Goal: Navigation & Orientation: Understand site structure

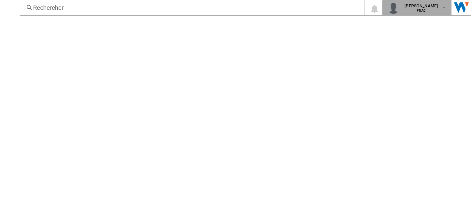
click at [444, 7] on md-icon "button" at bounding box center [443, 7] width 5 height 5
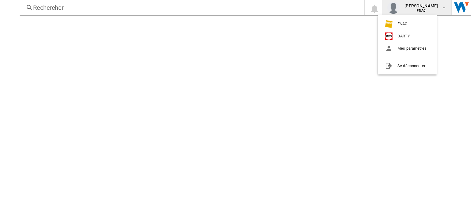
click at [305, 49] on md-backdrop at bounding box center [235, 106] width 471 height 213
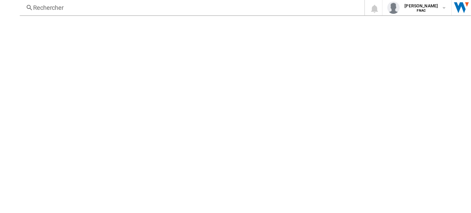
click at [55, 7] on div "Rechercher" at bounding box center [190, 7] width 315 height 9
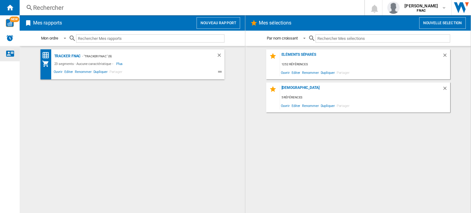
drag, startPoint x: 0, startPoint y: 0, endPoint x: 9, endPoint y: 51, distance: 51.7
click at [9, 51] on ng-md-icon "Nous contacter" at bounding box center [9, 53] width 7 height 7
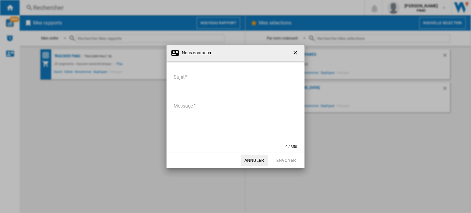
click at [257, 159] on button "Annuler" at bounding box center [253, 160] width 27 height 11
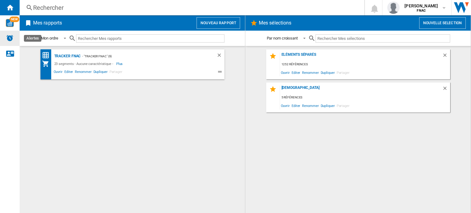
click at [8, 39] on img "Alertes" at bounding box center [9, 37] width 7 height 7
click at [10, 23] on img "WiseCard" at bounding box center [10, 23] width 8 height 8
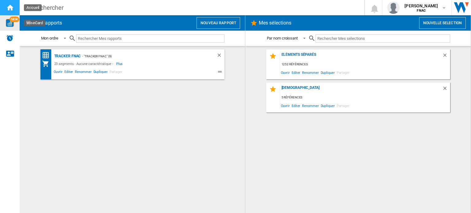
click at [8, 6] on ng-md-icon "Accueil" at bounding box center [9, 7] width 7 height 7
click at [8, 9] on ng-md-icon "Accueil" at bounding box center [9, 7] width 7 height 7
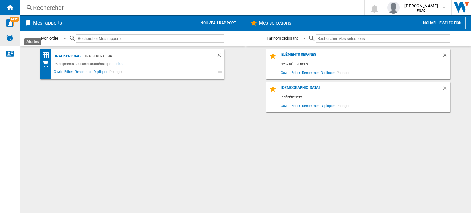
click at [10, 42] on div "Alertes" at bounding box center [10, 38] width 20 height 15
